Goal: Task Accomplishment & Management: Complete application form

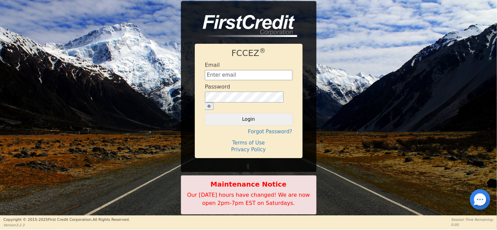
click at [223, 80] on input "text" at bounding box center [248, 75] width 87 height 10
type input "peacheswalters@comcast.net"
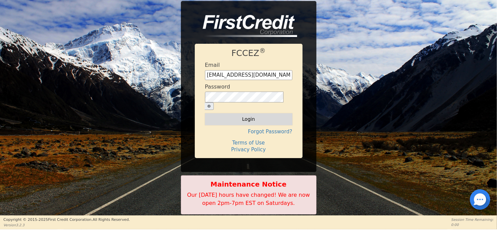
click at [256, 117] on button "Login" at bounding box center [248, 119] width 87 height 12
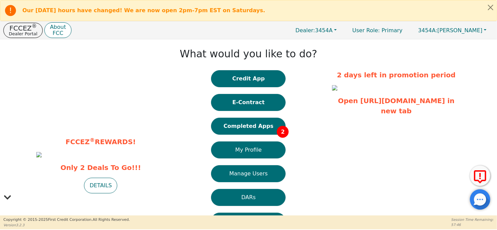
click at [256, 126] on button "Completed Apps 2" at bounding box center [248, 125] width 74 height 17
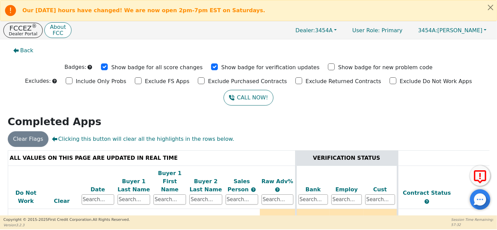
drag, startPoint x: 495, startPoint y: 168, endPoint x: 494, endPoint y: 205, distance: 36.6
click at [494, 205] on div "Back Badges: Show badge for all score changes Show badge for verification updat…" at bounding box center [248, 127] width 497 height 176
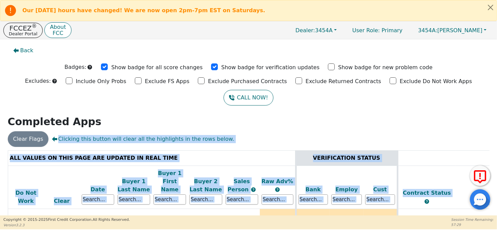
drag, startPoint x: 494, startPoint y: 205, endPoint x: 499, endPoint y: 177, distance: 27.8
click at [496, 177] on html "Our Saturday hours have changed! We are now open 2pm-7pm EST on Saturdays. FCCE…" at bounding box center [248, 114] width 497 height 229
drag, startPoint x: 499, startPoint y: 177, endPoint x: 446, endPoint y: 142, distance: 63.8
click at [446, 142] on div "Clear Flags Clicking this button will clear all the highlights in the rows belo…" at bounding box center [248, 139] width 486 height 16
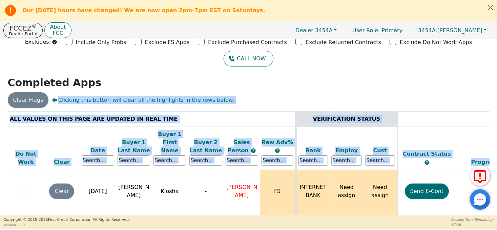
scroll to position [57, 0]
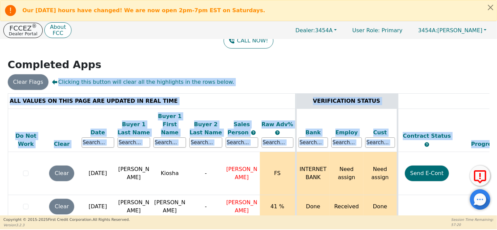
click at [34, 30] on button "FCCEZ ® Dealer Portal" at bounding box center [22, 30] width 39 height 15
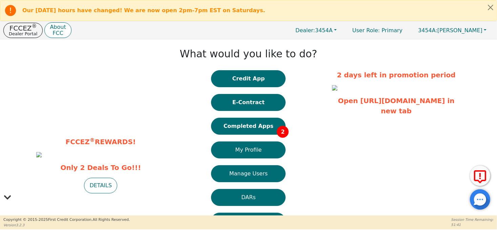
click at [40, 16] on div "Our [DATE] hours have changed! We are now open 2pm-7pm EST on Saturdays." at bounding box center [242, 11] width 477 height 14
click at [239, 129] on button "Completed Apps 2" at bounding box center [248, 125] width 74 height 17
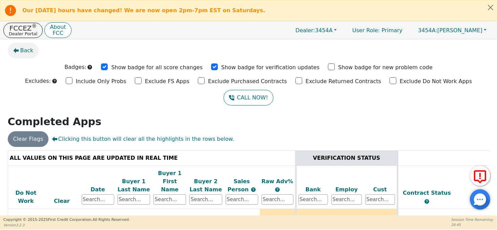
click at [21, 51] on span "Back" at bounding box center [26, 50] width 13 height 8
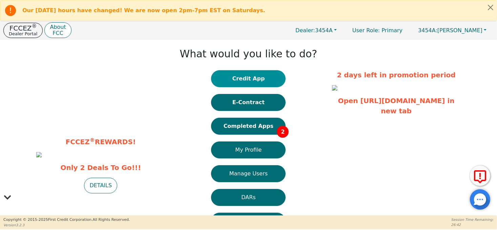
click at [252, 79] on button "Credit App" at bounding box center [248, 78] width 74 height 17
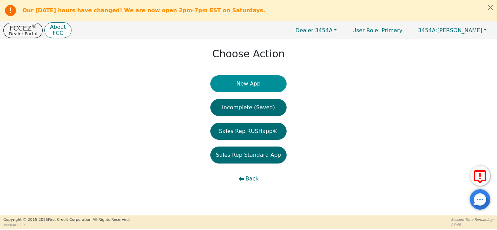
click at [250, 86] on button "New App" at bounding box center [248, 83] width 76 height 17
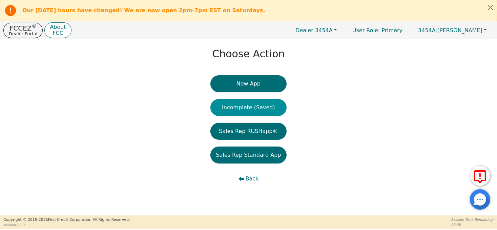
click at [258, 109] on button "Incomplete (Saved)" at bounding box center [248, 107] width 76 height 17
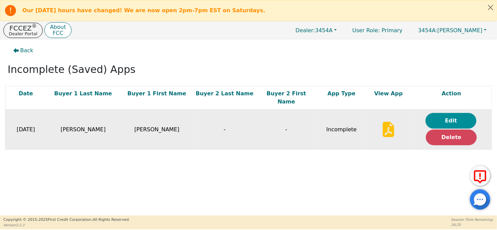
click at [439, 113] on button "Edit" at bounding box center [450, 121] width 51 height 16
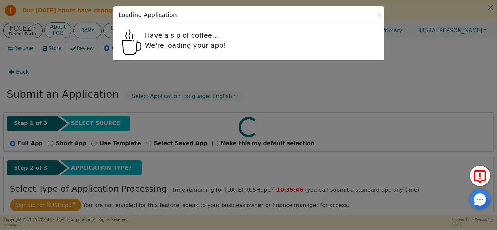
radio input "false"
radio input "true"
select select "KS"
select select "y"
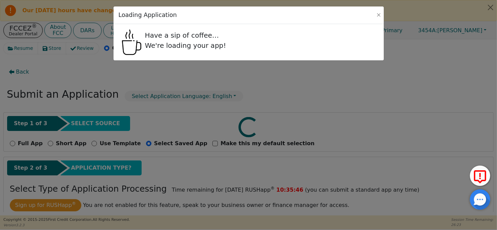
select select "IN"
select select "y"
select select "n"
select select "IN"
select select "Rent"
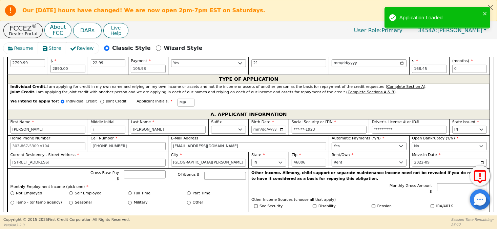
scroll to position [339, 0]
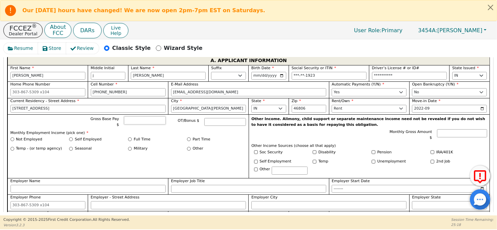
click at [152, 120] on input "Gross Base Pay $" at bounding box center [145, 120] width 42 height 8
type input "4500.00"
click at [124, 120] on div "Gross Base Pay $ 4500.00" at bounding box center [126, 121] width 79 height 11
click at [129, 137] on input "Full Time" at bounding box center [130, 139] width 4 height 4
radio input "true"
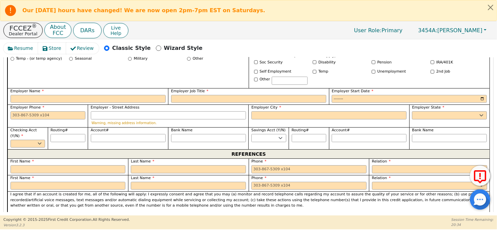
scroll to position [440, 0]
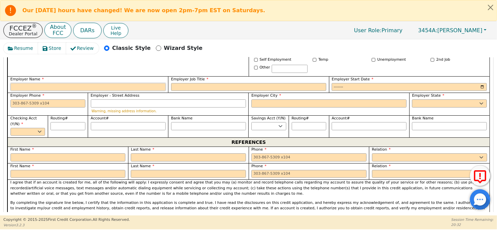
click at [116, 83] on input "Employer Name" at bounding box center [87, 87] width 155 height 8
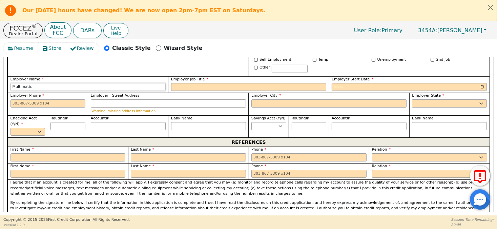
type input "Multimatic"
click at [178, 83] on input "Employer Job Title" at bounding box center [248, 87] width 155 height 8
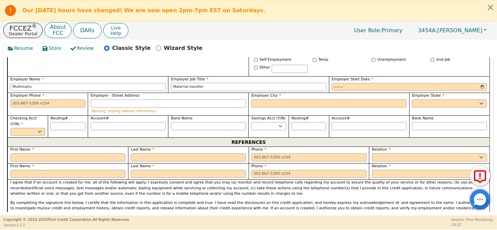
type input "Material handler"
click at [349, 83] on input "Employer Start Date" at bounding box center [408, 87] width 155 height 8
click at [337, 83] on input "Employer Start Date" at bounding box center [408, 87] width 155 height 8
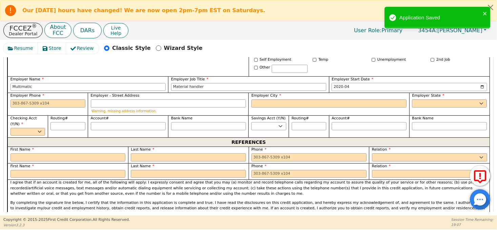
type input "2020-08"
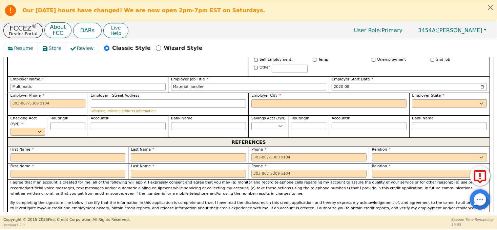
click at [69, 99] on input "Employer Phone" at bounding box center [47, 103] width 75 height 8
type input "[PHONE_NUMBER]"
click at [148, 101] on input "Employer - Street Address" at bounding box center [168, 103] width 155 height 8
click at [267, 99] on input "Employer City" at bounding box center [328, 103] width 155 height 8
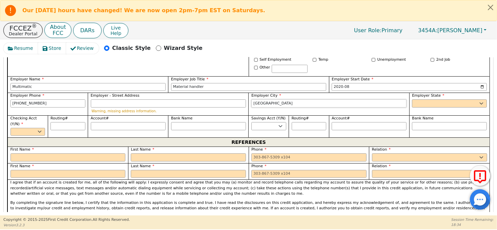
type input "[GEOGRAPHIC_DATA]"
click at [426, 99] on select "AK AL AR AZ CA CO CT DC DE FL [GEOGRAPHIC_DATA] HI IA ID [GEOGRAPHIC_DATA] IN K…" at bounding box center [449, 103] width 75 height 8
select select "IN"
click at [412, 99] on select "AK AL AR AZ CA CO CT DC DE FL [GEOGRAPHIC_DATA] HI IA ID [GEOGRAPHIC_DATA] IN K…" at bounding box center [449, 103] width 75 height 8
click at [198, 99] on input "Employer - Street Address" at bounding box center [168, 103] width 155 height 8
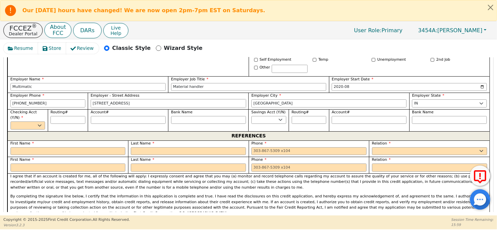
type input "[STREET_ADDRESS]"
click at [38, 121] on select "Yes No" at bounding box center [27, 125] width 35 height 8
select select "n"
click at [10, 121] on select "Yes No" at bounding box center [27, 125] width 35 height 8
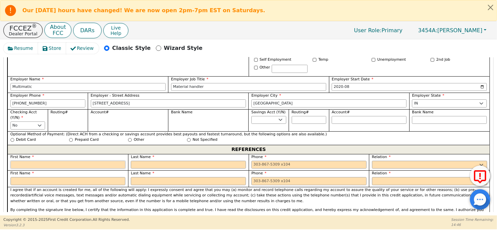
click at [46, 160] on input "text" at bounding box center [67, 164] width 115 height 8
click at [111, 160] on input "text" at bounding box center [67, 164] width 115 height 8
click at [137, 198] on div "I agree that if an account is created for me, all of the following will apply: …" at bounding box center [248, 210] width 482 height 46
click at [61, 160] on input "text" at bounding box center [67, 164] width 115 height 8
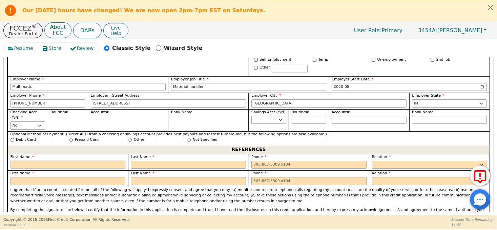
click at [61, 160] on input "text" at bounding box center [67, 164] width 115 height 8
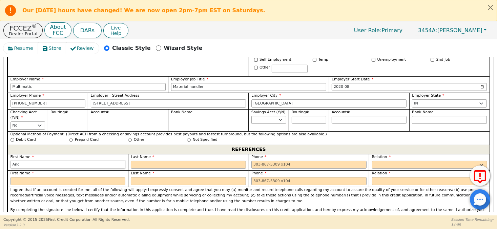
drag, startPoint x: 61, startPoint y: 160, endPoint x: 63, endPoint y: 143, distance: 17.0
click at [63, 145] on div "REFERENCES First Name And Last Name Phone Relation FATHER MOTHER SISTER BROTHER…" at bounding box center [248, 195] width 482 height 101
type input "[PERSON_NAME]"
click at [164, 160] on input "text" at bounding box center [188, 164] width 115 height 8
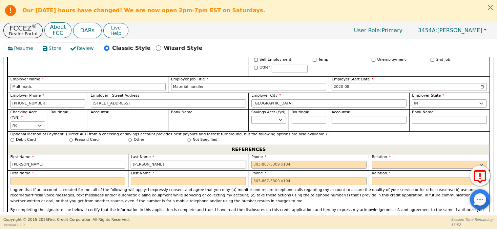
type input "[PERSON_NAME]"
click at [261, 160] on input "tel" at bounding box center [308, 164] width 115 height 8
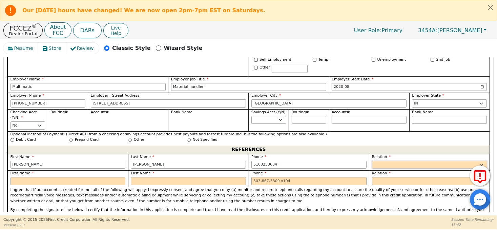
type input "[PHONE_NUMBER]"
click at [381, 160] on select "FATHER MOTHER SISTER BROTHER DAUGHTER SON CO-WORKER NEIGHBOR FRIEND COUSIN G-MO…" at bounding box center [429, 164] width 115 height 8
click at [389, 160] on select "FATHER MOTHER SISTER BROTHER DAUGHTER SON CO-WORKER NEIGHBOR FRIEND COUSIN G-MO…" at bounding box center [429, 164] width 115 height 8
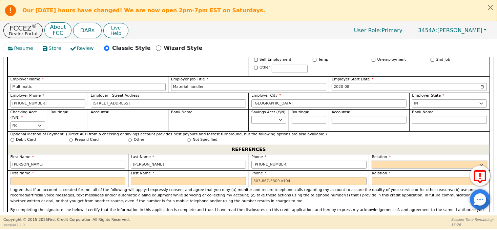
click at [389, 160] on select "FATHER MOTHER SISTER BROTHER DAUGHTER SON CO-WORKER NEIGHBOR FRIEND COUSIN G-MO…" at bounding box center [429, 164] width 115 height 8
select select "OTHER"
click at [372, 160] on select "FATHER MOTHER SISTER BROTHER DAUGHTER SON CO-WORKER NEIGHBOR FRIEND COUSIN G-MO…" at bounding box center [429, 164] width 115 height 8
click at [418, 160] on input "text" at bounding box center [449, 164] width 75 height 8
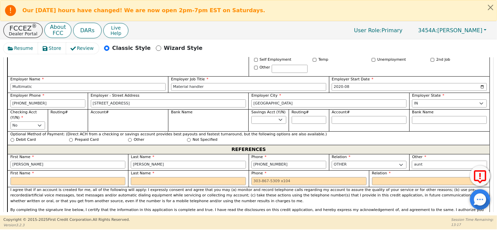
type input "aunt"
click at [113, 177] on input "text" at bounding box center [67, 181] width 115 height 8
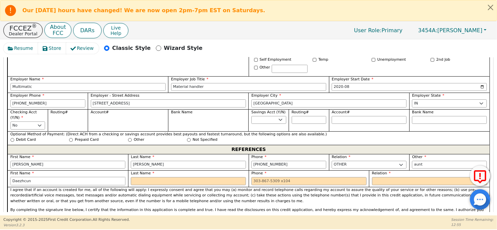
type input "Daezhcun"
click at [169, 177] on input "text" at bounding box center [188, 181] width 115 height 8
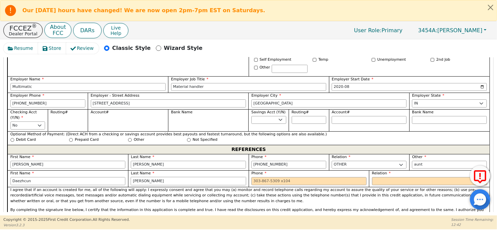
type input "[PERSON_NAME]"
click at [263, 177] on input "tel" at bounding box center [308, 181] width 115 height 8
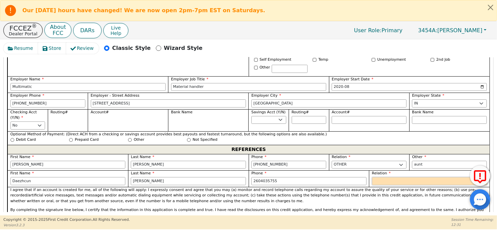
type input "[PHONE_NUMBER]"
click at [381, 177] on select "FATHER MOTHER SISTER BROTHER DAUGHTER SON CO-WORKER NEIGHBOR FRIEND COUSIN G-MO…" at bounding box center [429, 181] width 115 height 8
select select "SON"
click at [372, 177] on select "FATHER MOTHER SISTER BROTHER DAUGHTER SON CO-WORKER NEIGHBOR FRIEND COUSIN G-MO…" at bounding box center [429, 181] width 115 height 8
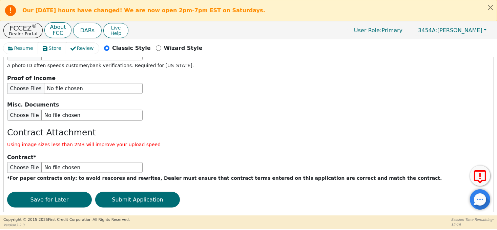
scroll to position [851, 0]
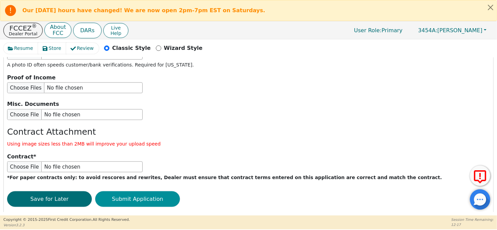
click at [154, 191] on button "Submit Application" at bounding box center [137, 199] width 85 height 16
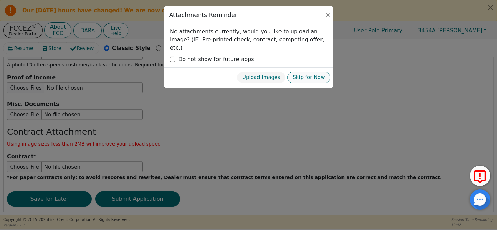
click at [303, 71] on button "Skip for Now" at bounding box center [308, 77] width 43 height 12
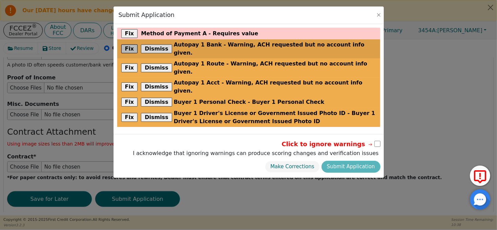
click at [130, 46] on button "Fix" at bounding box center [129, 48] width 17 height 9
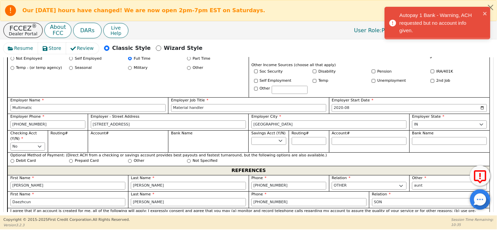
scroll to position [403, 0]
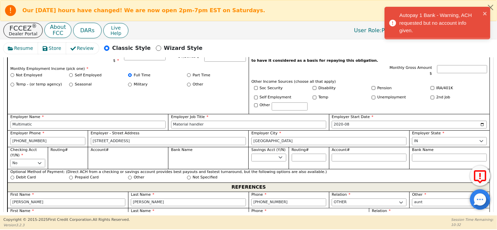
click at [40, 159] on select "Yes No" at bounding box center [27, 163] width 35 height 8
click at [10, 159] on select "Yes No" at bounding box center [27, 163] width 35 height 8
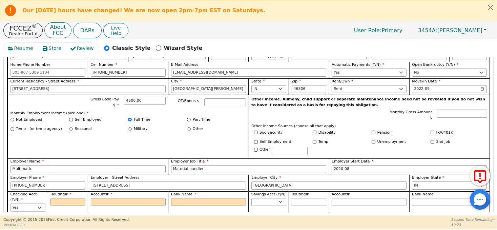
scroll to position [369, 0]
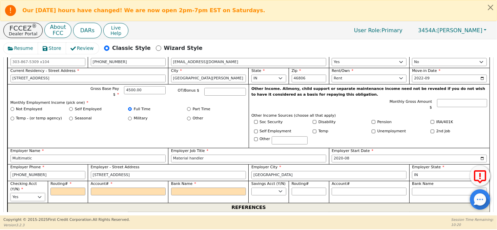
click at [41, 193] on select "Yes No" at bounding box center [27, 197] width 35 height 8
select select "n"
click at [10, 193] on select "Yes No" at bounding box center [27, 197] width 35 height 8
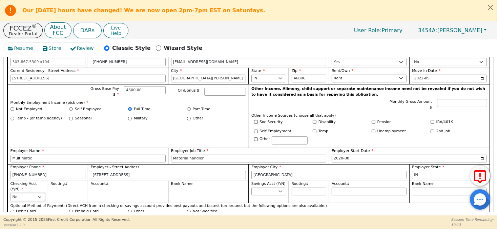
scroll to position [403, 0]
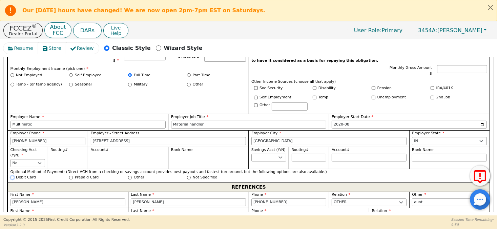
click at [11, 175] on input "Debit Card" at bounding box center [12, 177] width 4 height 4
radio input "true"
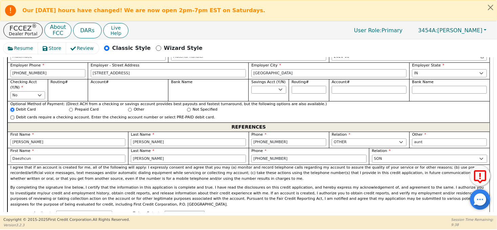
scroll to position [436, 0]
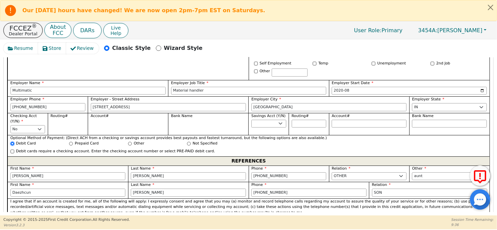
click at [13, 142] on input "Debit Card" at bounding box center [12, 144] width 4 height 4
click at [128, 142] on input "Other" at bounding box center [130, 144] width 4 height 4
radio input "true"
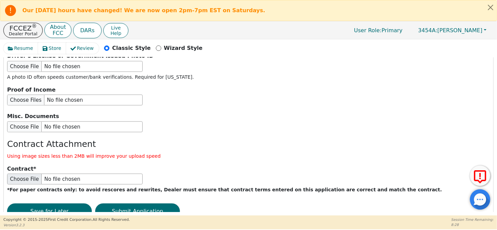
scroll to position [851, 0]
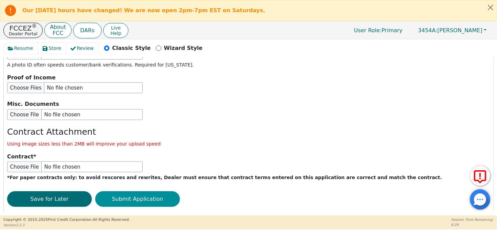
click at [122, 191] on button "Submit Application" at bounding box center [137, 199] width 85 height 16
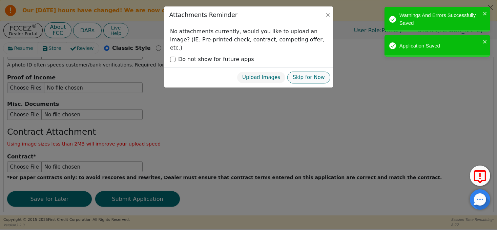
click at [315, 71] on button "Skip for Now" at bounding box center [308, 77] width 43 height 12
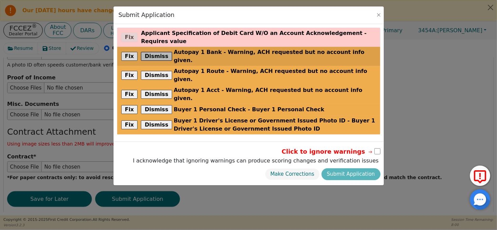
drag, startPoint x: 157, startPoint y: 44, endPoint x: 156, endPoint y: 49, distance: 4.8
click at [157, 52] on button "Dismiss" at bounding box center [156, 56] width 31 height 9
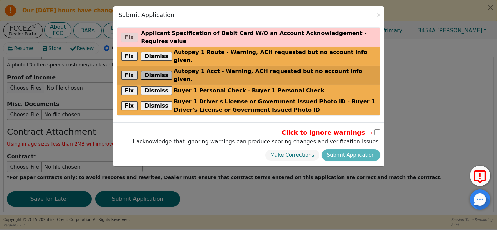
click at [156, 71] on button "Dismiss" at bounding box center [156, 75] width 31 height 9
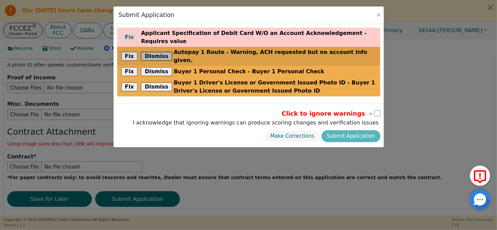
click at [156, 52] on button "Dismiss" at bounding box center [156, 56] width 31 height 9
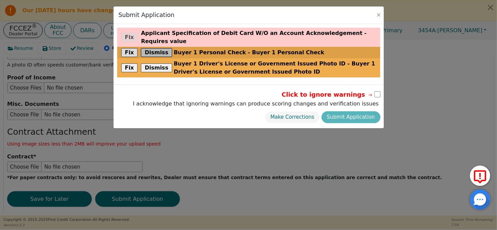
click at [160, 48] on button "Dismiss" at bounding box center [156, 52] width 31 height 9
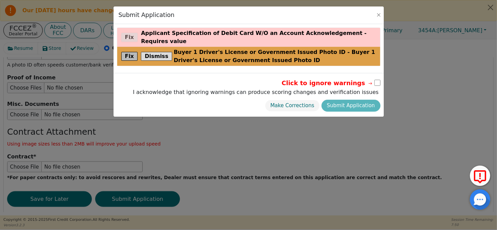
click at [132, 52] on button "Fix" at bounding box center [129, 56] width 17 height 9
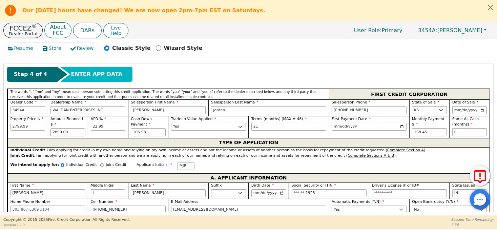
scroll to position [237, 0]
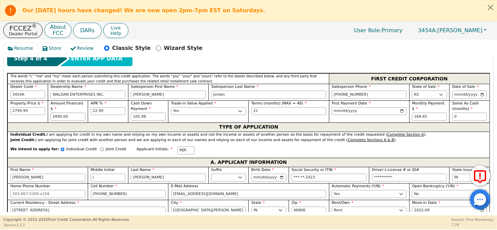
click at [438, 94] on select "AK AL AR AZ CA CO CT DC DE FL [GEOGRAPHIC_DATA] HI IA ID IL IN KS [GEOGRAPHIC_D…" at bounding box center [429, 94] width 35 height 8
select select "IN"
click at [412, 90] on select "AK AL AR AZ CA CO CT DC DE FL [GEOGRAPHIC_DATA] HI IA ID IL IN KS [GEOGRAPHIC_D…" at bounding box center [429, 94] width 35 height 8
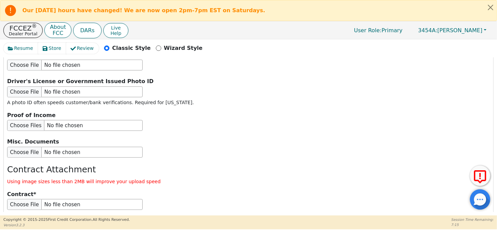
scroll to position [851, 0]
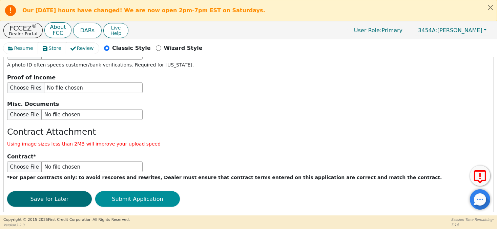
click at [124, 191] on button "Submit Application" at bounding box center [137, 199] width 85 height 16
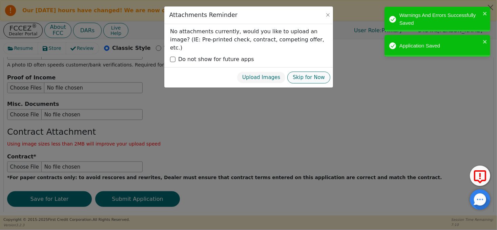
click at [310, 74] on button "Skip for Now" at bounding box center [308, 77] width 43 height 12
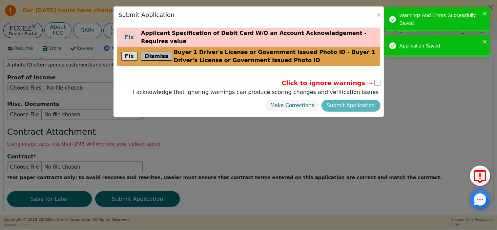
click at [156, 52] on button "Dismiss" at bounding box center [156, 56] width 31 height 9
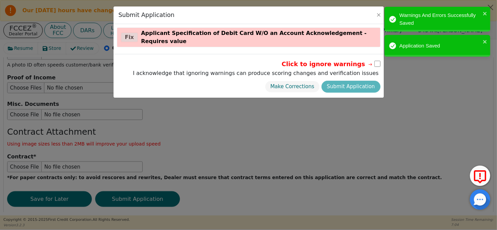
click at [378, 61] on input "checkbox" at bounding box center [377, 64] width 6 height 6
checkbox input "true"
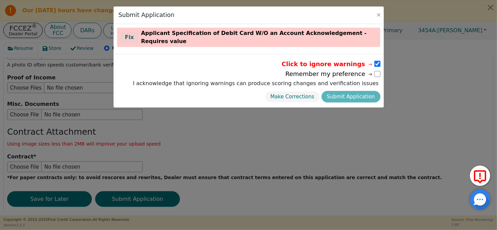
click at [361, 89] on div "Make Corrections Submit Application" at bounding box center [255, 96] width 249 height 15
click at [357, 89] on div "Make Corrections Submit Application" at bounding box center [255, 96] width 249 height 15
click at [356, 89] on div "Make Corrections Submit Application" at bounding box center [255, 96] width 249 height 15
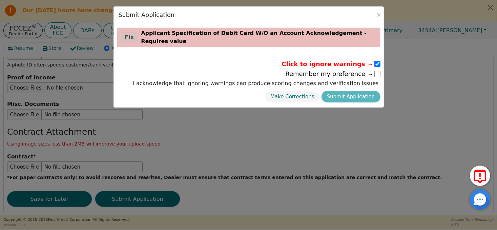
click at [128, 33] on div "Fix Applicant Specification of Debit Card W/O an Account Acknowledgement - Requ…" at bounding box center [248, 37] width 263 height 19
click at [126, 34] on div "Fix Applicant Specification of Debit Card W/O an Account Acknowledgement - Requ…" at bounding box center [248, 37] width 263 height 19
click at [130, 34] on div "Fix Applicant Specification of Debit Card W/O an Account Acknowledgement - Requ…" at bounding box center [248, 37] width 263 height 19
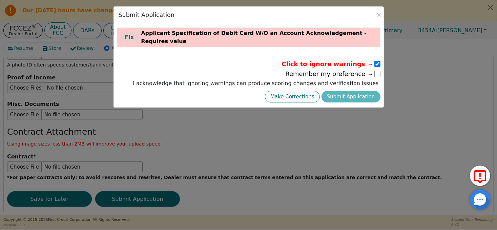
click at [317, 91] on button "Make Corrections" at bounding box center [292, 97] width 55 height 12
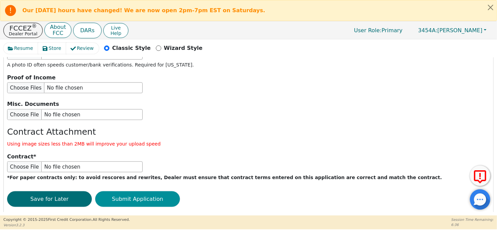
click at [157, 191] on button "Submit Application" at bounding box center [137, 199] width 85 height 16
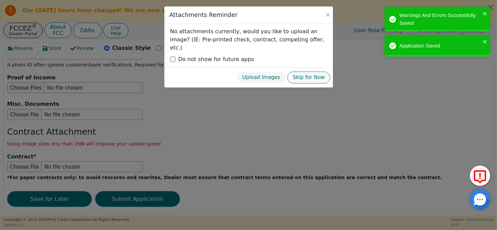
click at [302, 71] on button "Skip for Now" at bounding box center [308, 77] width 43 height 12
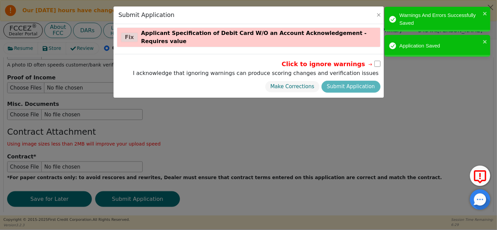
click at [378, 61] on input "checkbox" at bounding box center [377, 64] width 6 height 6
checkbox input "true"
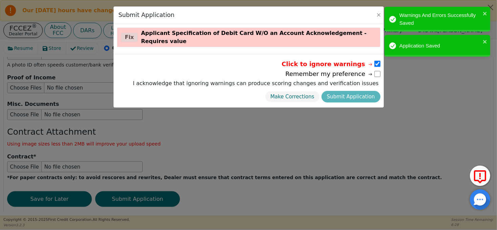
click at [345, 91] on div "Make Corrections Submit Application" at bounding box center [255, 96] width 249 height 15
click at [345, 89] on div "Make Corrections Submit Application" at bounding box center [255, 96] width 249 height 15
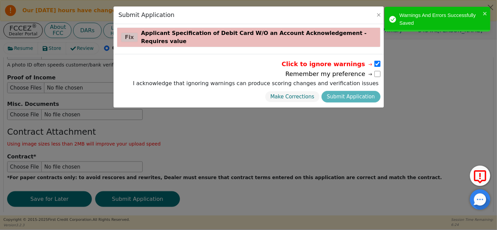
click at [128, 35] on div "Fix Applicant Specification of Debit Card W/O an Account Acknowledgement - Requ…" at bounding box center [248, 37] width 263 height 19
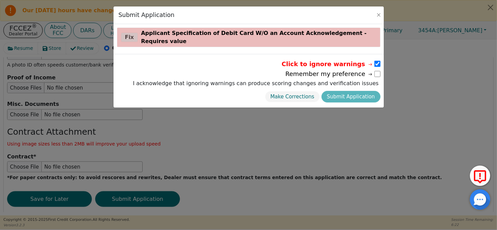
click at [128, 33] on div "Fix Applicant Specification of Debit Card W/O an Account Acknowledgement - Requ…" at bounding box center [248, 37] width 263 height 19
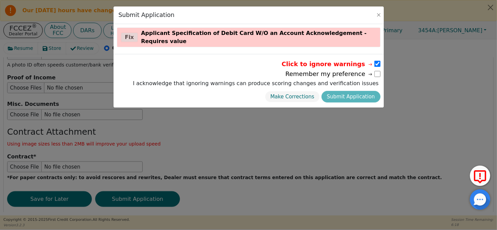
click at [336, 89] on div "Make Corrections Submit Application" at bounding box center [255, 96] width 249 height 15
click at [338, 89] on div "Make Corrections Submit Application" at bounding box center [255, 96] width 249 height 15
click at [375, 71] on input "checkbox" at bounding box center [377, 74] width 6 height 6
checkbox input "true"
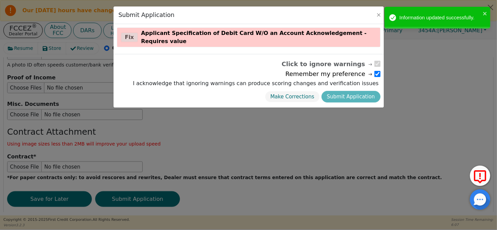
click at [364, 89] on div "Make Corrections Submit Application" at bounding box center [255, 96] width 249 height 15
click at [347, 89] on div "Make Corrections Submit Application" at bounding box center [255, 96] width 249 height 15
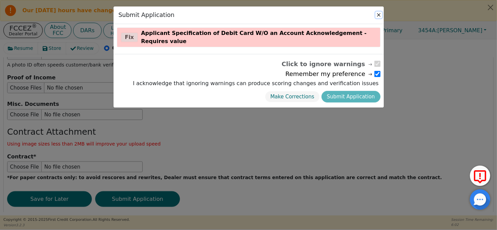
click at [378, 14] on button "Close" at bounding box center [378, 15] width 7 height 7
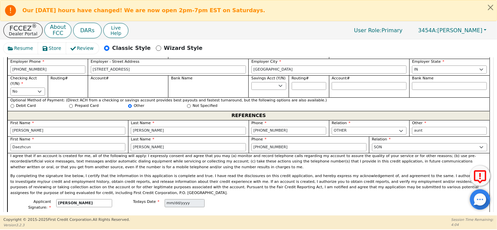
scroll to position [474, 0]
click at [189, 104] on input "Not Specified" at bounding box center [189, 106] width 4 height 4
radio input "true"
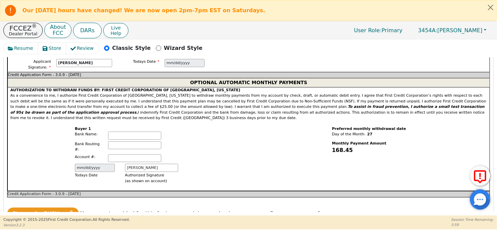
scroll to position [643, 0]
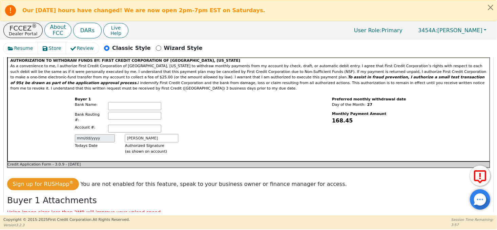
click at [152, 134] on input "[PERSON_NAME]" at bounding box center [151, 138] width 53 height 8
type input "[PERSON_NAME]"
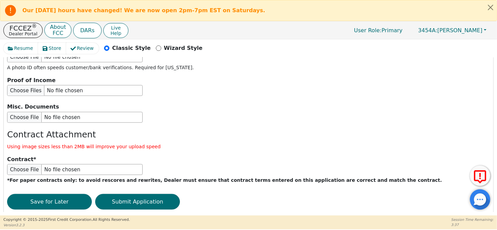
scroll to position [851, 0]
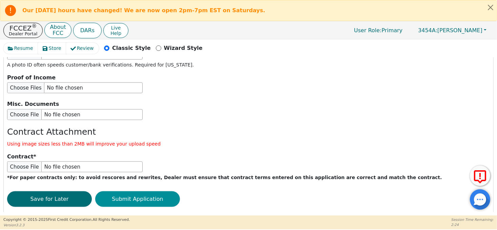
click at [124, 191] on button "Submit Application" at bounding box center [137, 199] width 85 height 16
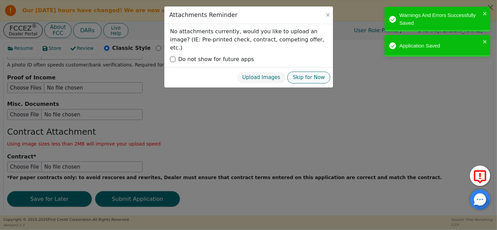
click at [318, 71] on button "Skip for Now" at bounding box center [308, 77] width 43 height 12
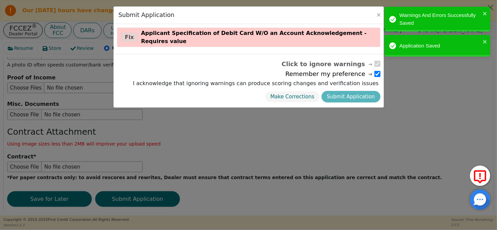
click at [376, 71] on input "checkbox" at bounding box center [377, 74] width 6 height 6
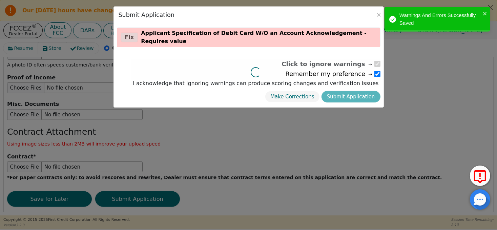
checkbox input "false"
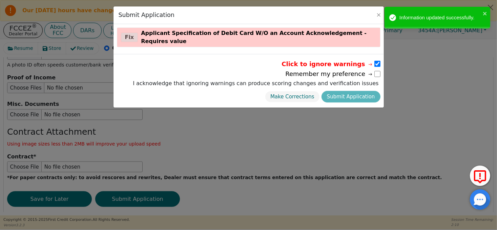
click at [355, 91] on div "Make Corrections Submit Application" at bounding box center [255, 96] width 249 height 15
click at [354, 89] on div "Make Corrections Submit Application" at bounding box center [255, 96] width 249 height 15
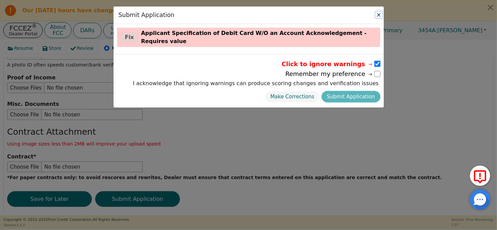
click at [378, 16] on button "Close" at bounding box center [378, 15] width 7 height 7
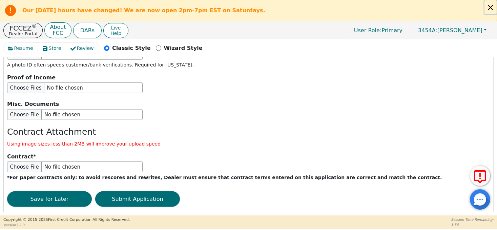
click at [490, 5] on button "Close alert" at bounding box center [490, 7] width 12 height 14
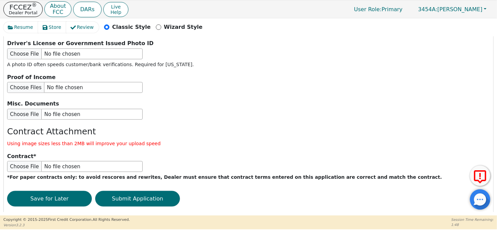
click at [34, 11] on button "FCCEZ ® Dealer Portal" at bounding box center [22, 9] width 39 height 15
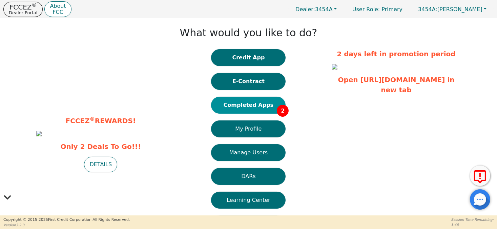
click at [259, 106] on button "Completed Apps 2" at bounding box center [248, 104] width 74 height 17
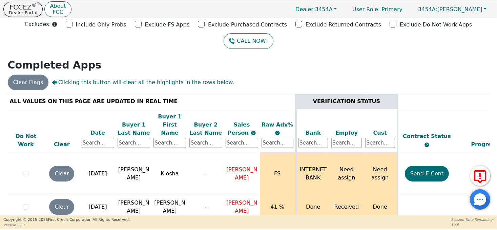
scroll to position [36, 0]
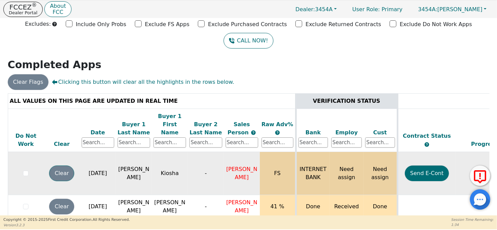
click at [63, 165] on button "Clear" at bounding box center [61, 173] width 25 height 16
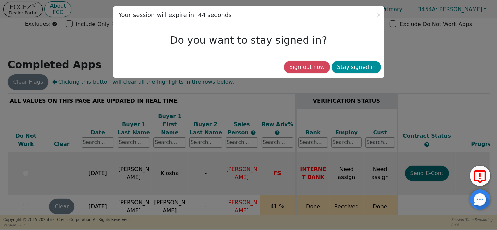
click at [347, 66] on button "Stay signed in" at bounding box center [355, 67] width 49 height 12
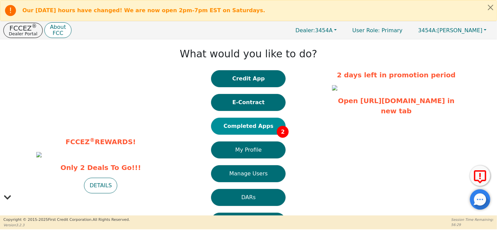
click at [233, 124] on button "Completed Apps 2" at bounding box center [248, 125] width 74 height 17
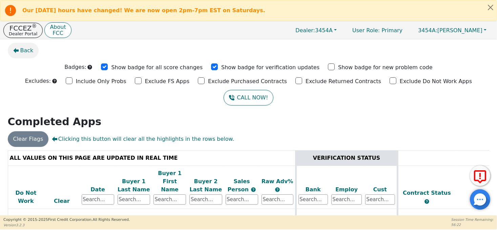
click at [21, 48] on span "Back" at bounding box center [26, 50] width 13 height 8
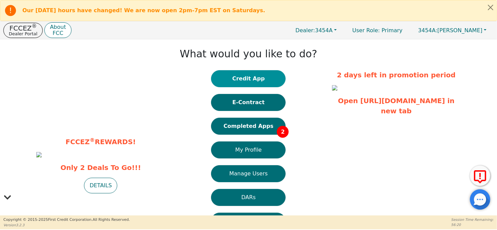
click at [258, 83] on button "Credit App" at bounding box center [248, 78] width 74 height 17
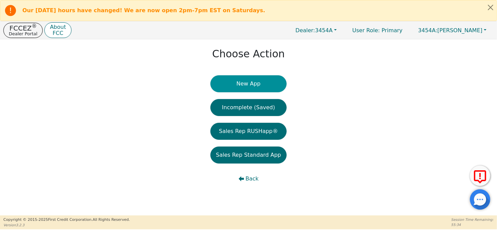
click at [253, 86] on button "New App" at bounding box center [248, 83] width 76 height 17
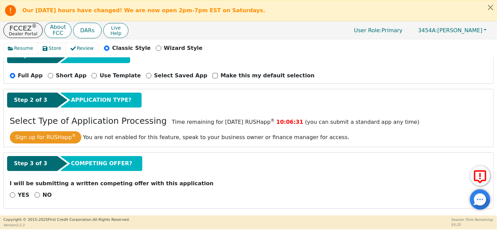
scroll to position [68, 0]
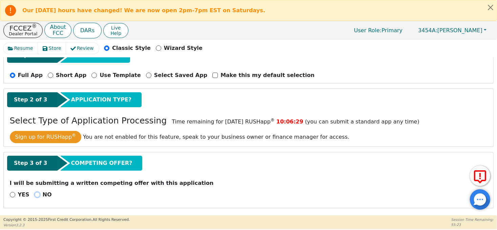
click at [35, 193] on input "NO" at bounding box center [37, 194] width 5 height 5
radio input "true"
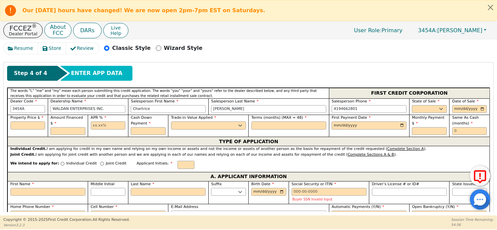
scroll to position [136, 0]
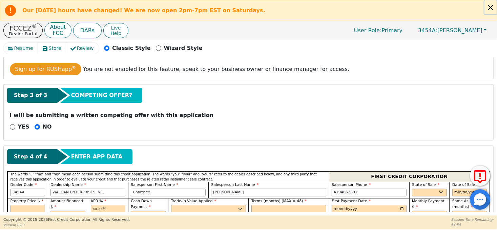
click at [490, 9] on button "Close alert" at bounding box center [490, 7] width 12 height 14
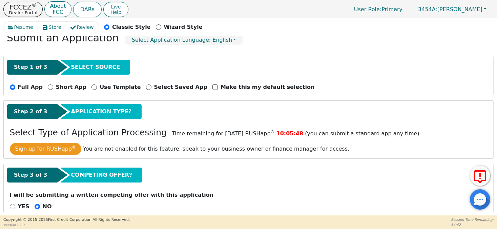
scroll to position [0, 0]
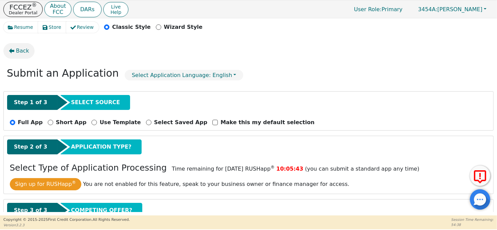
click at [16, 50] on span "Back" at bounding box center [22, 51] width 13 height 8
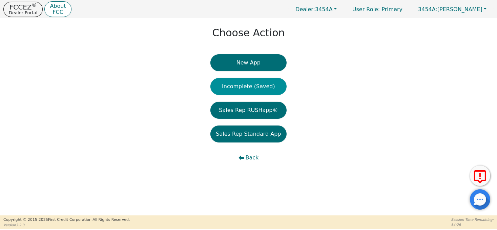
click at [264, 89] on button "Incomplete (Saved)" at bounding box center [248, 86] width 76 height 17
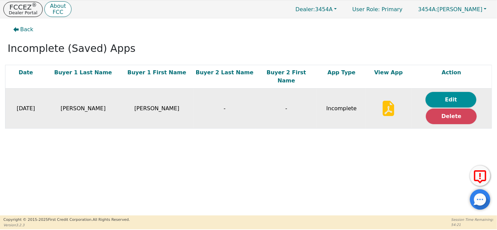
click at [451, 92] on button "Edit" at bounding box center [450, 100] width 51 height 16
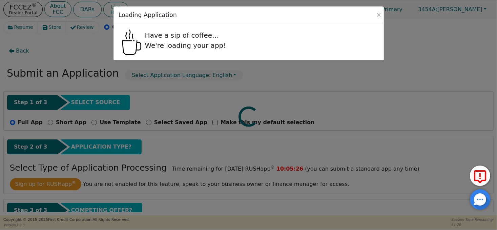
radio input "false"
radio input "true"
select select "IN"
select select "y"
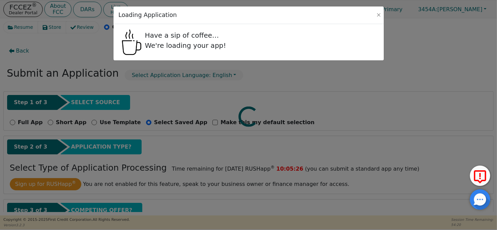
select select "IN"
select select "y"
select select "n"
select select "IN"
select select "Rent"
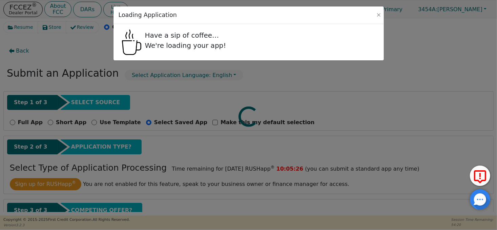
select select "IN"
select select "n"
select select "OTHER"
select select "SON"
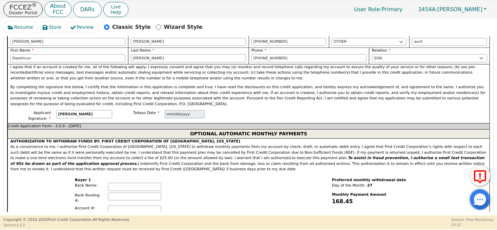
scroll to position [576, 0]
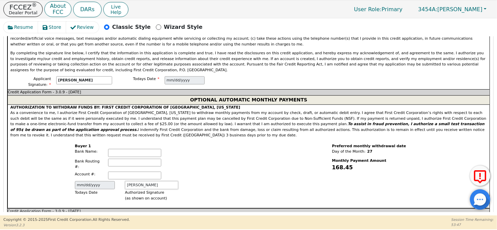
click at [153, 181] on input "[PERSON_NAME]" at bounding box center [151, 185] width 53 height 8
type input "[PERSON_NAME]"
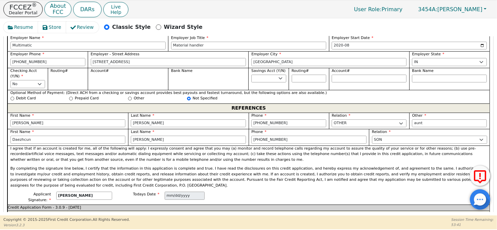
scroll to position [440, 0]
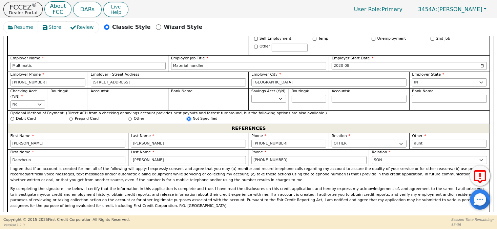
click at [187, 117] on input "Not Specified" at bounding box center [189, 119] width 4 height 4
click at [41, 100] on select "Yes No" at bounding box center [27, 104] width 35 height 8
click at [10, 100] on select "Yes No" at bounding box center [27, 104] width 35 height 8
click at [279, 95] on select "Yes No" at bounding box center [268, 99] width 35 height 8
click at [251, 95] on select "Yes No" at bounding box center [268, 99] width 35 height 8
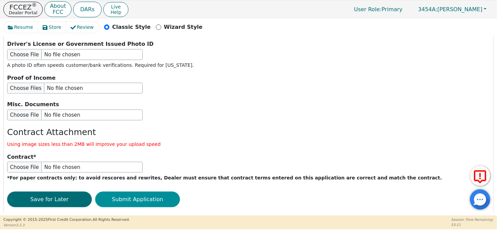
scroll to position [830, 0]
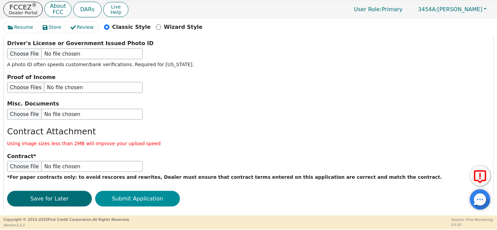
click at [141, 191] on button "Submit Application" at bounding box center [137, 199] width 85 height 16
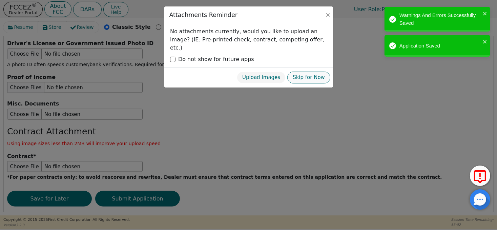
click at [312, 71] on button "Skip for Now" at bounding box center [308, 77] width 43 height 12
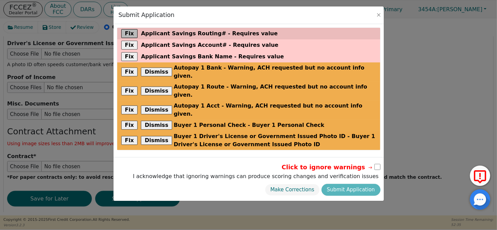
click at [121, 31] on button "Fix" at bounding box center [129, 33] width 17 height 9
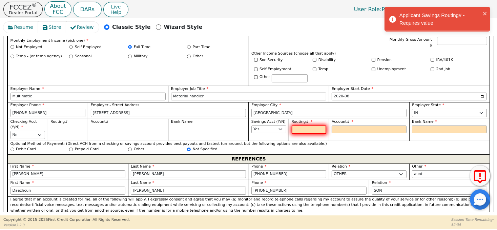
scroll to position [410, 0]
click at [279, 125] on select "Yes No" at bounding box center [268, 129] width 35 height 8
select select "n"
click at [251, 125] on select "Yes No" at bounding box center [268, 129] width 35 height 8
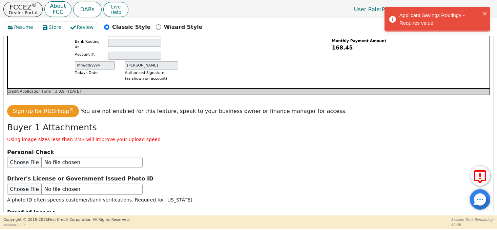
scroll to position [816, 0]
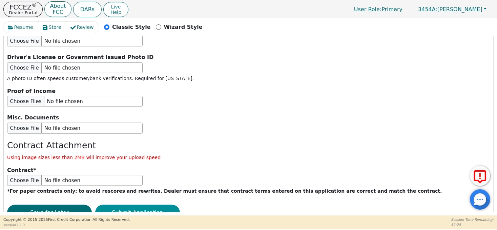
click at [157, 204] on button "Submit Application" at bounding box center [137, 212] width 85 height 16
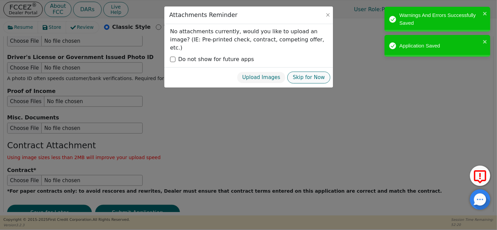
click at [310, 71] on button "Skip for Now" at bounding box center [308, 77] width 43 height 12
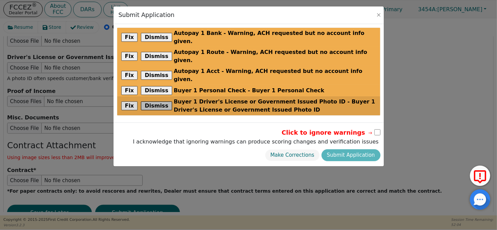
click at [155, 101] on button "Dismiss" at bounding box center [156, 105] width 31 height 9
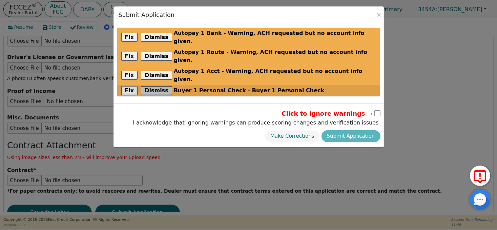
click at [155, 86] on button "Dismiss" at bounding box center [156, 90] width 31 height 9
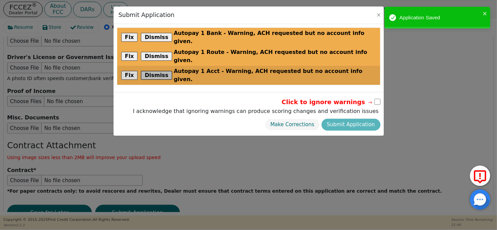
click at [153, 71] on button "Dismiss" at bounding box center [156, 75] width 31 height 9
click at [153, 92] on div "Click to ignore warnings I acknowledge that ignoring warnings can produce scori…" at bounding box center [248, 114] width 270 height 44
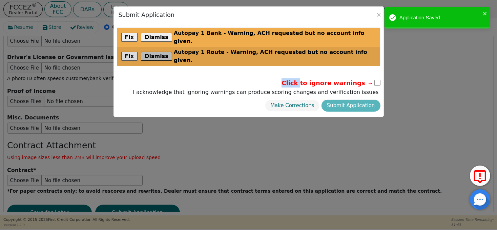
drag, startPoint x: 153, startPoint y: 57, endPoint x: 153, endPoint y: 43, distance: 13.9
click at [153, 52] on button "Dismiss" at bounding box center [156, 56] width 31 height 9
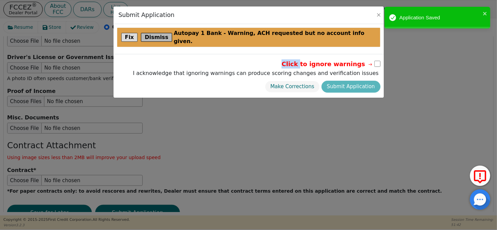
click at [153, 34] on button "Dismiss" at bounding box center [156, 37] width 31 height 9
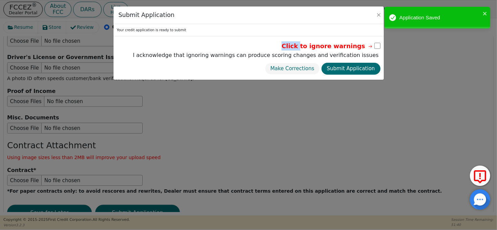
click at [379, 45] on input "checkbox" at bounding box center [377, 46] width 6 height 6
checkbox input "true"
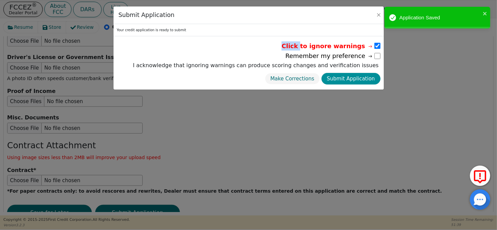
click at [359, 78] on button "Submit Application" at bounding box center [350, 79] width 59 height 12
select select
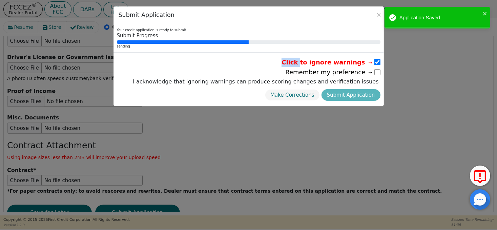
radio input "false"
